Goal: Information Seeking & Learning: Learn about a topic

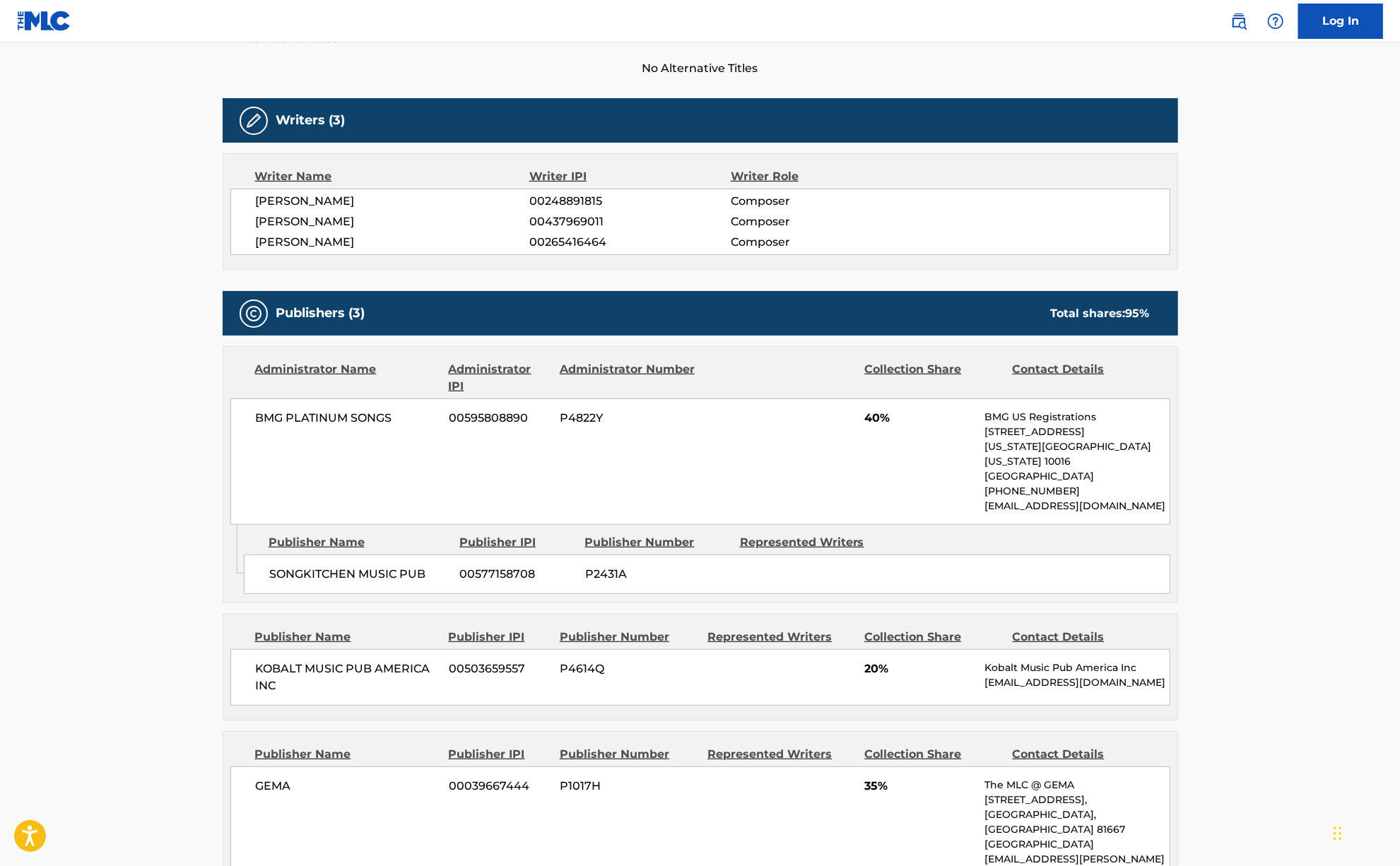
scroll to position [424, 0]
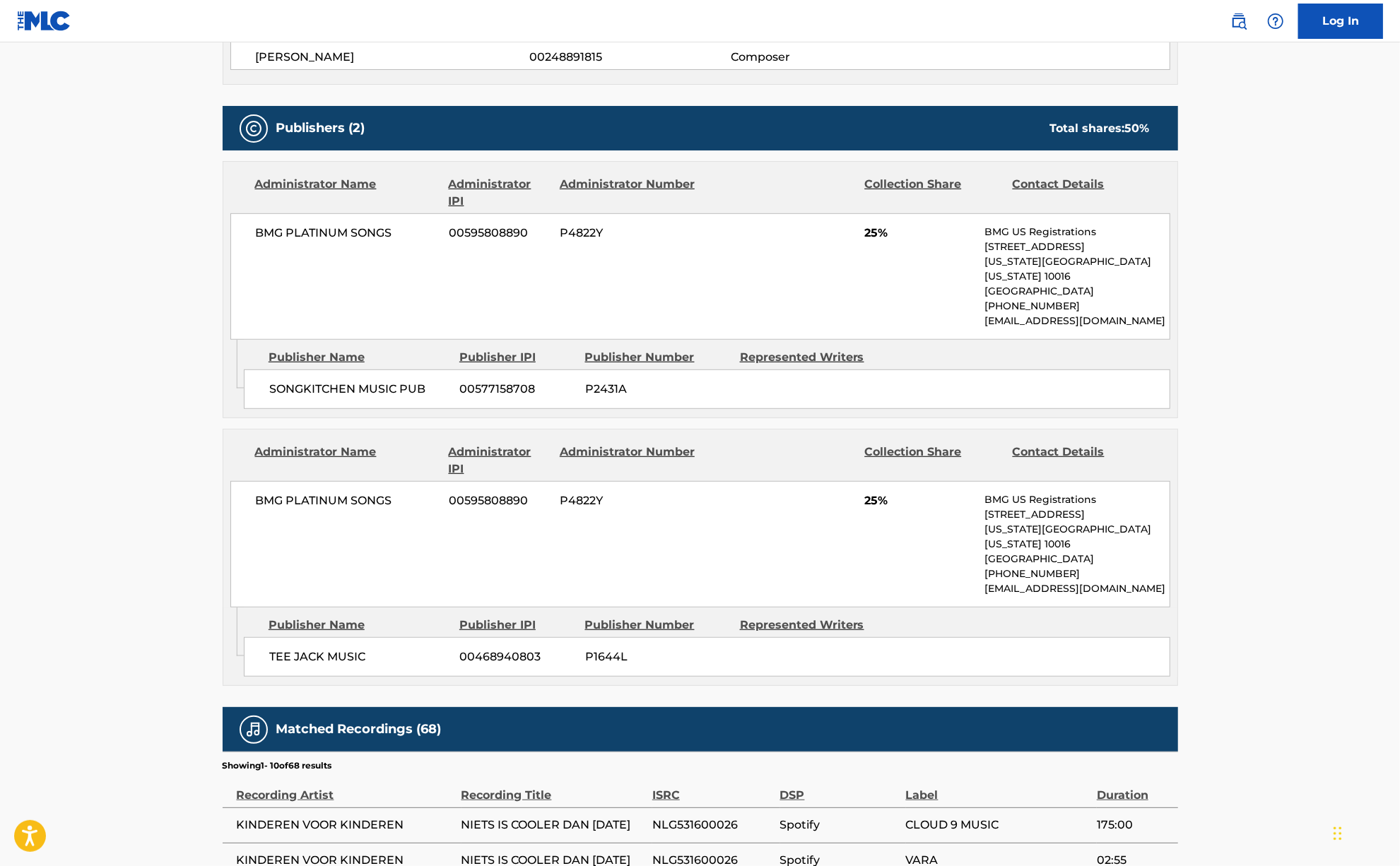
scroll to position [565, 0]
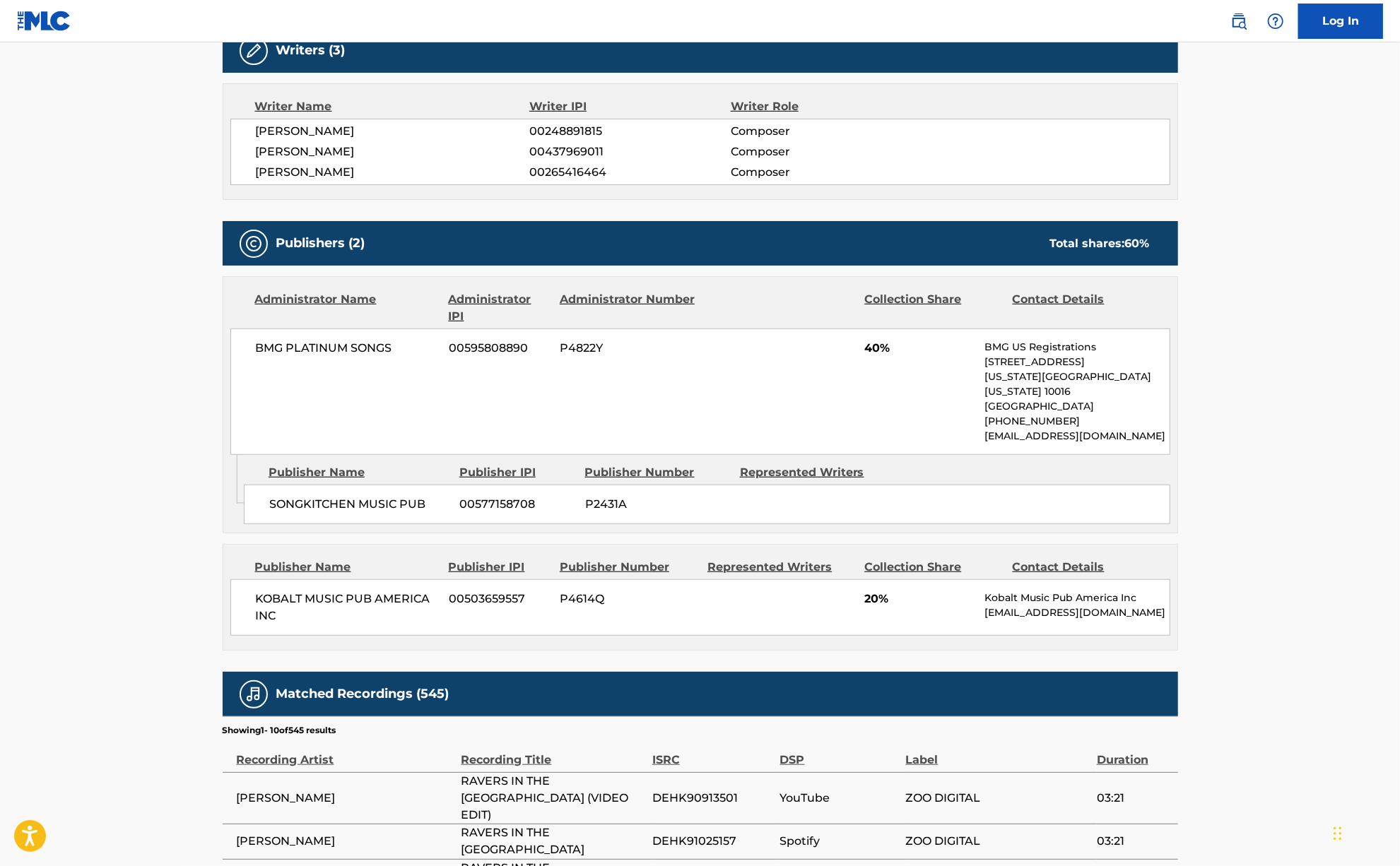
scroll to position [565, 0]
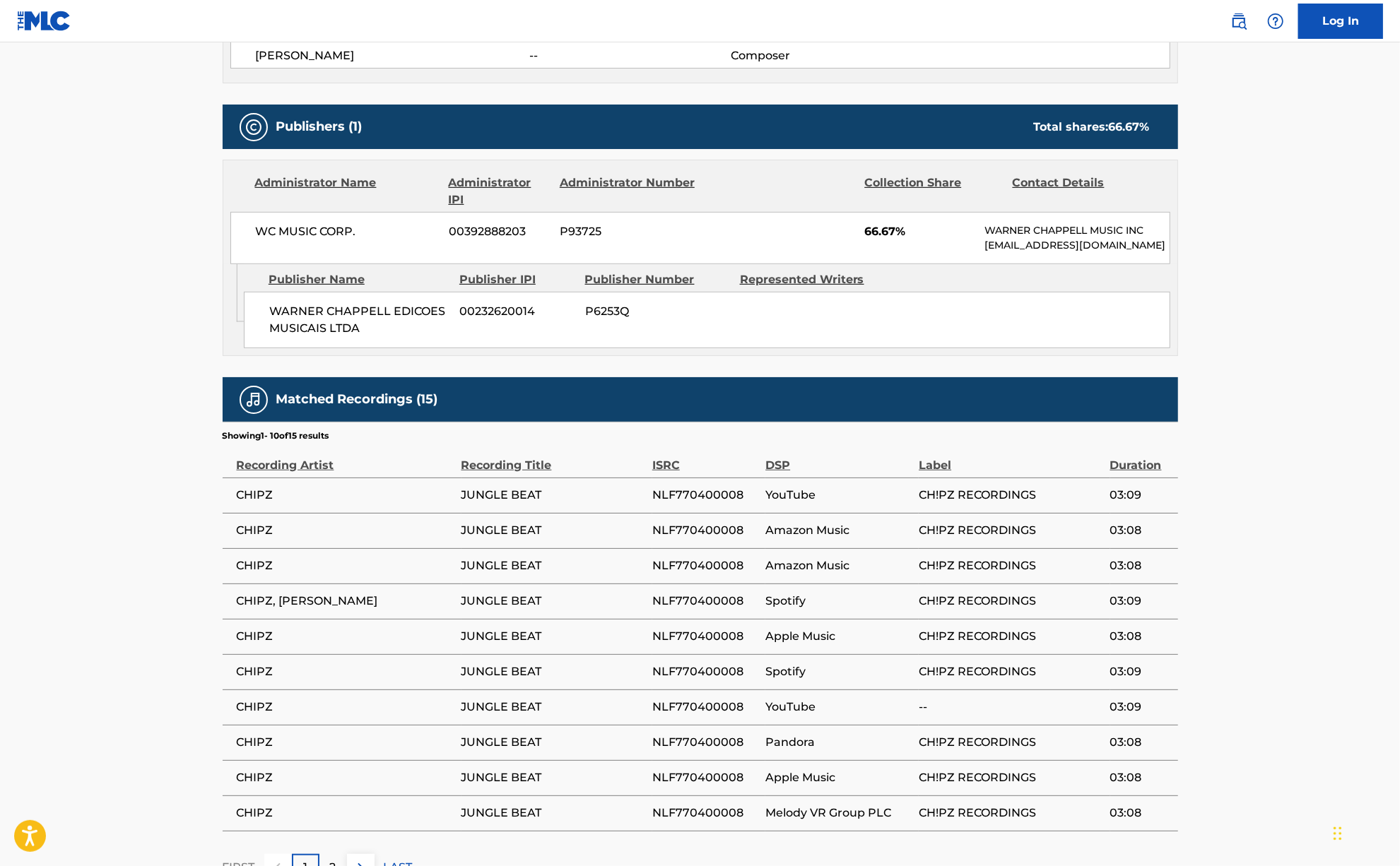
scroll to position [667, 0]
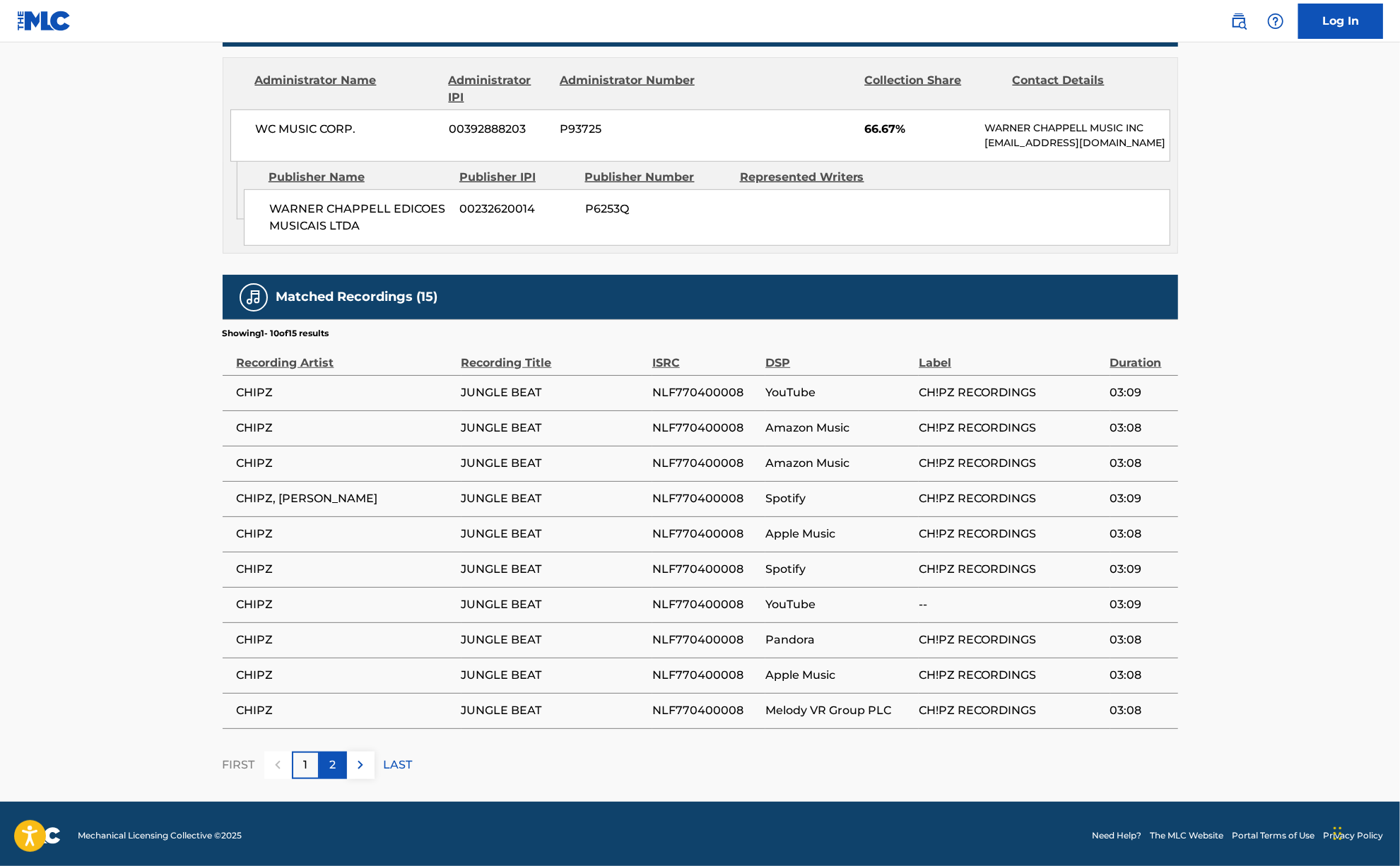
click at [335, 757] on p "2" at bounding box center [334, 765] width 7 height 17
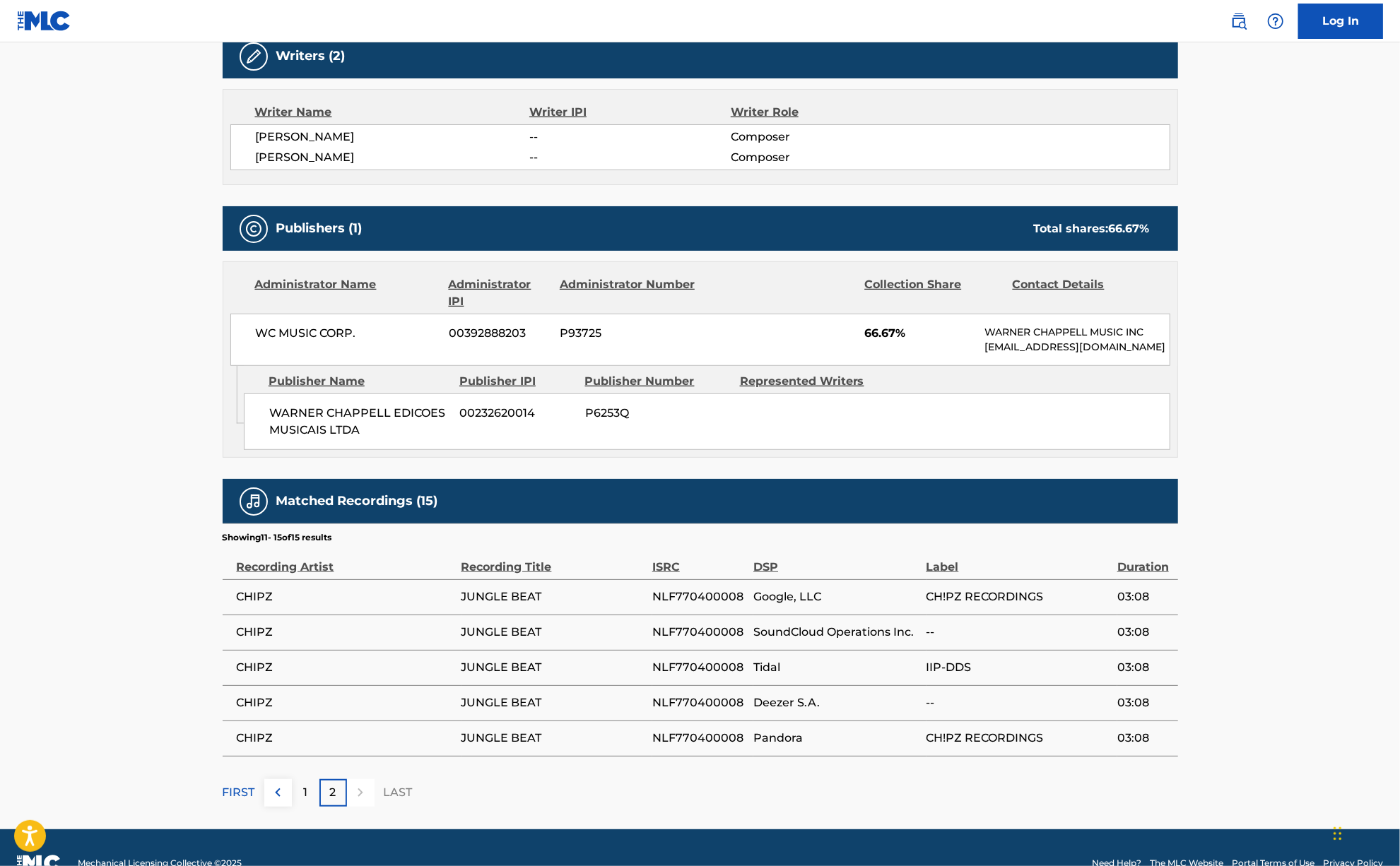
scroll to position [491, 0]
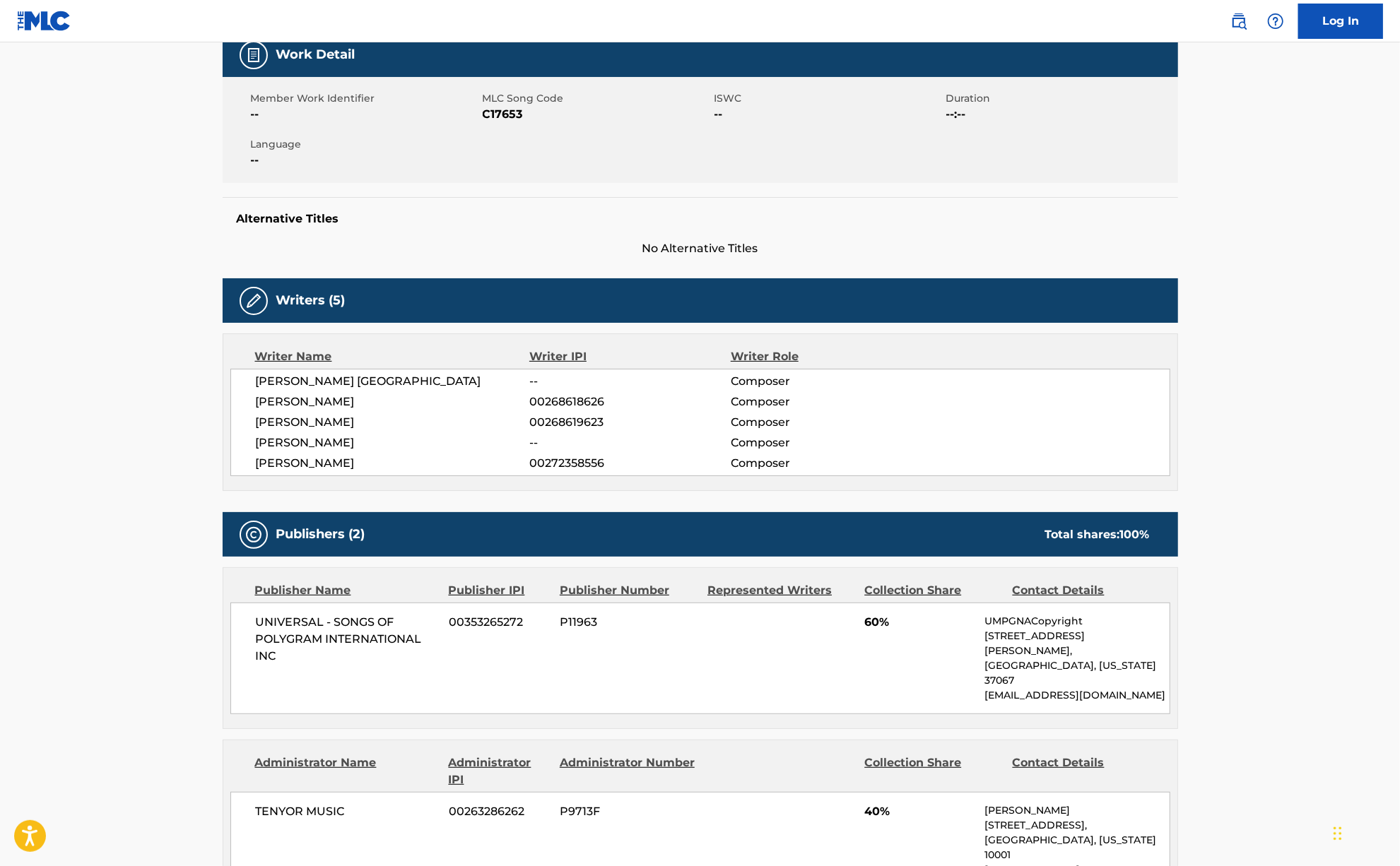
scroll to position [424, 0]
